Goal: Task Accomplishment & Management: Use online tool/utility

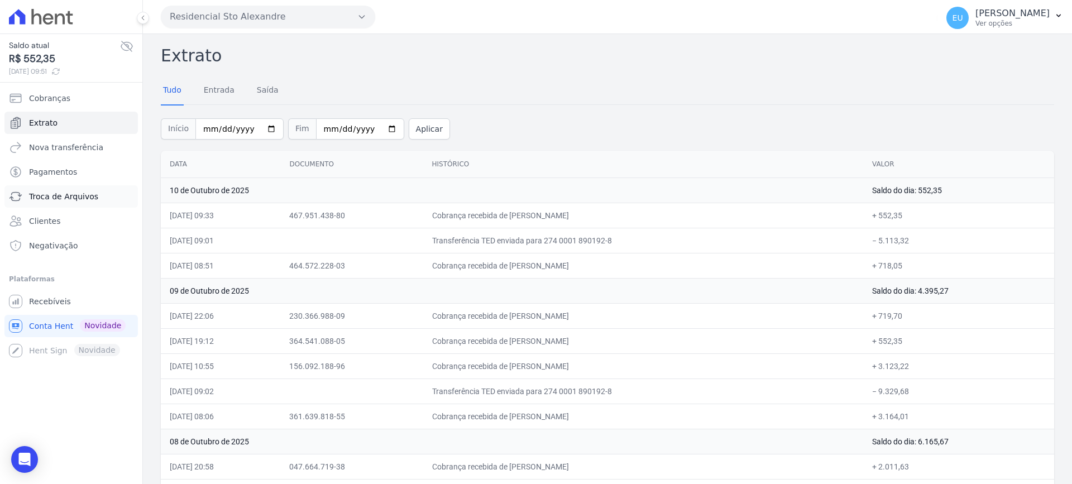
click at [78, 193] on span "Troca de Arquivos" at bounding box center [63, 196] width 69 height 11
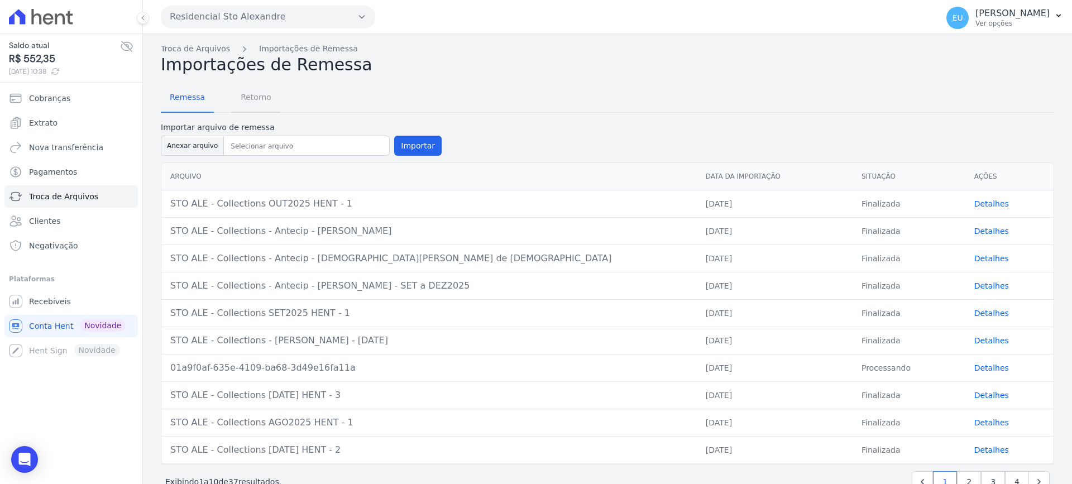
click at [254, 93] on span "Retorno" at bounding box center [256, 97] width 44 height 22
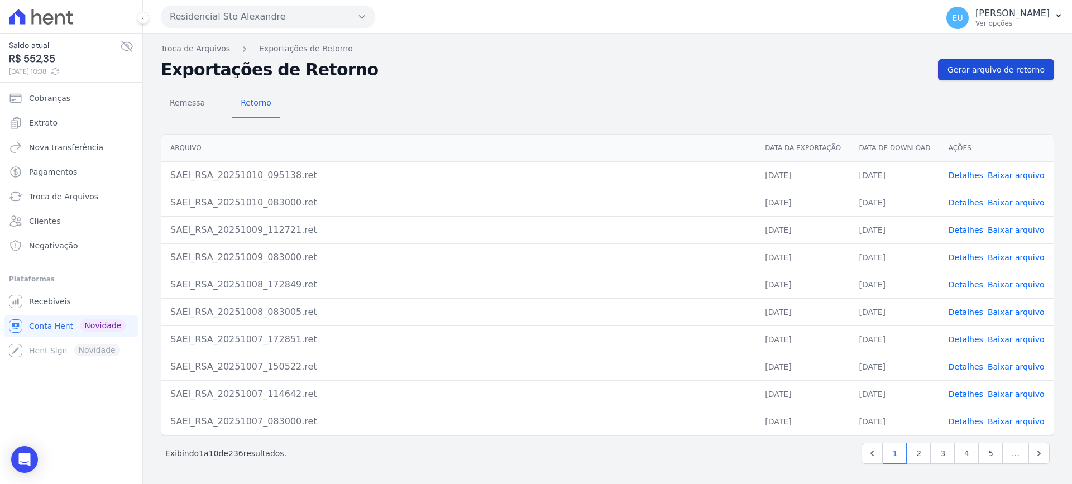
click at [996, 70] on span "Gerar arquivo de retorno" at bounding box center [995, 69] width 97 height 11
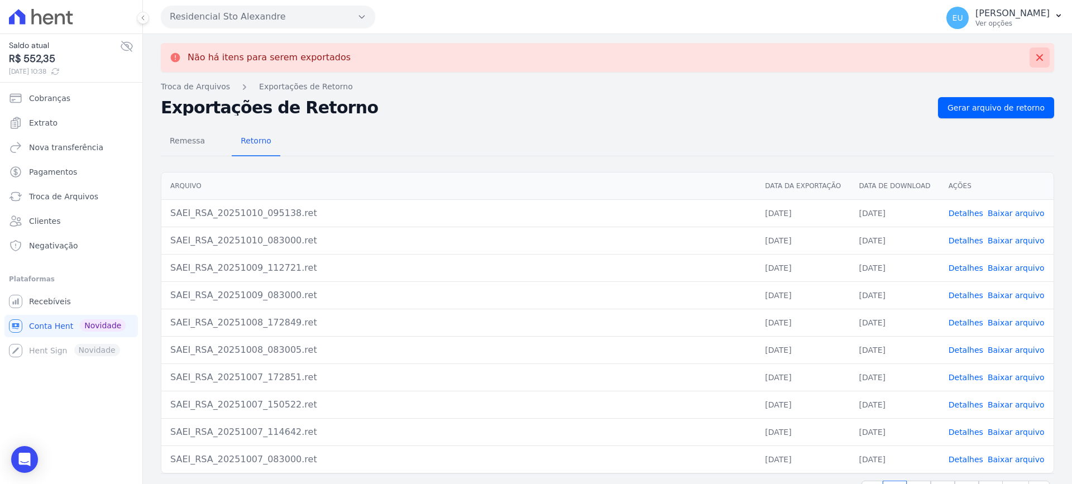
click at [1036, 56] on icon at bounding box center [1039, 57] width 7 height 7
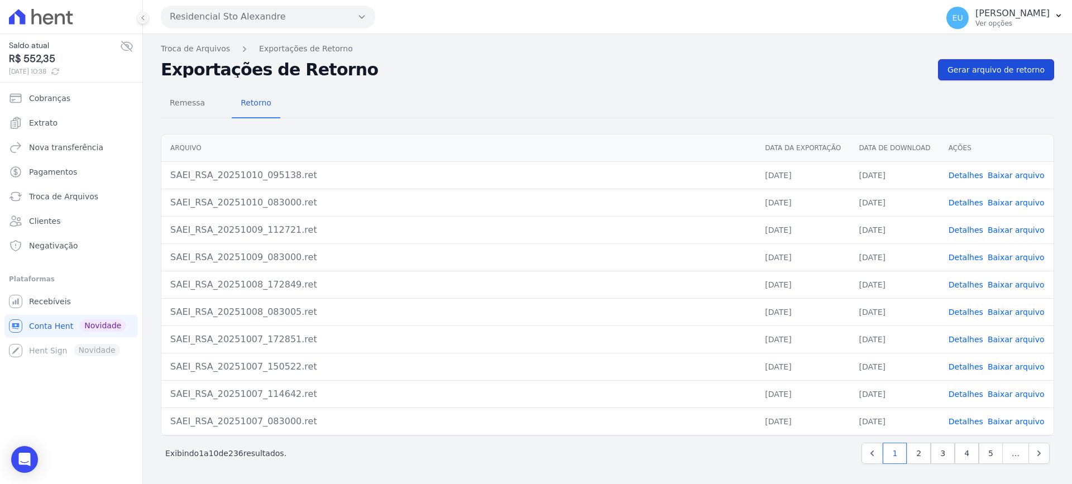
click at [987, 64] on link "Gerar arquivo de retorno" at bounding box center [996, 69] width 116 height 21
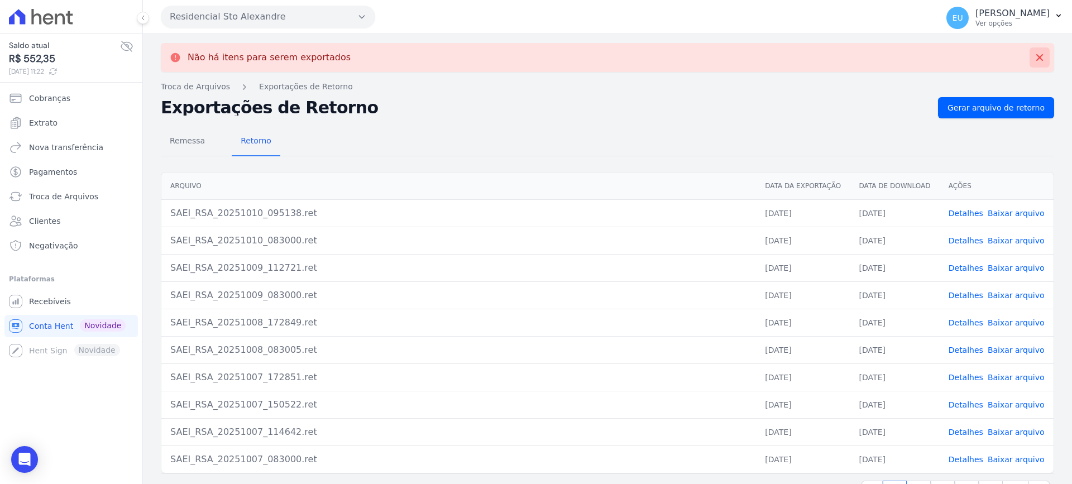
click at [1036, 55] on icon at bounding box center [1039, 57] width 7 height 7
